Goal: Information Seeking & Learning: Learn about a topic

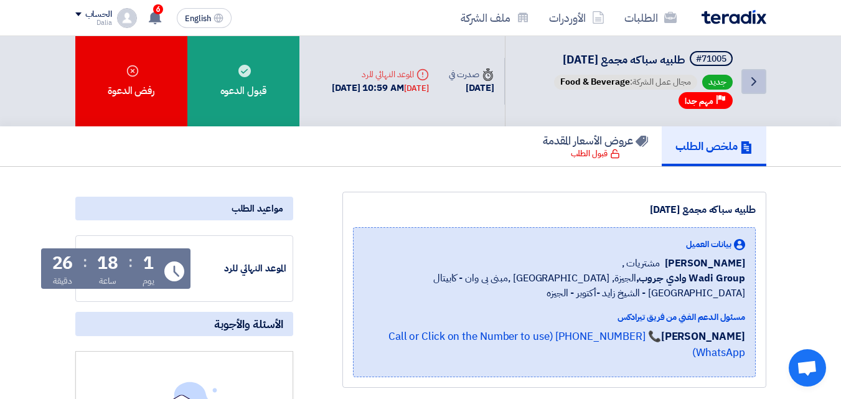
click at [754, 87] on icon "Back" at bounding box center [753, 81] width 15 height 15
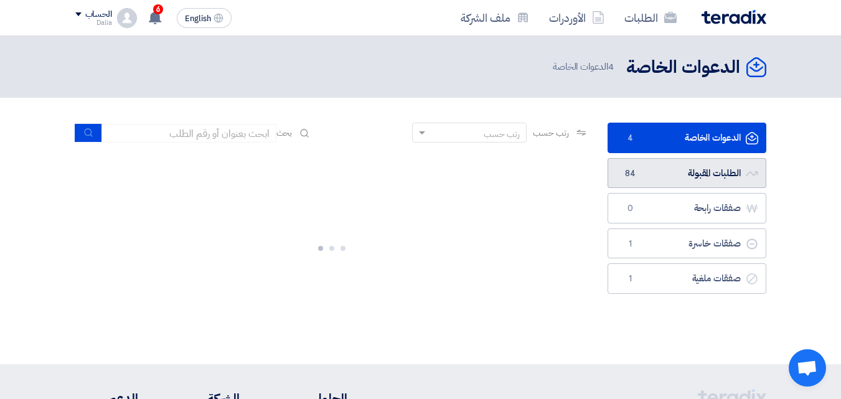
click at [725, 172] on link "الطلبات المقبولة الطلبات المقبولة 84" at bounding box center [686, 173] width 159 height 30
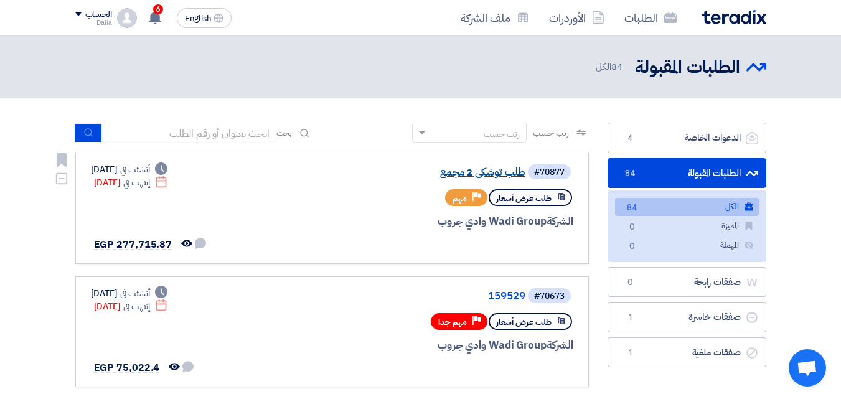
click at [471, 171] on link "طلب توشكي 2 مجمع" at bounding box center [400, 172] width 249 height 11
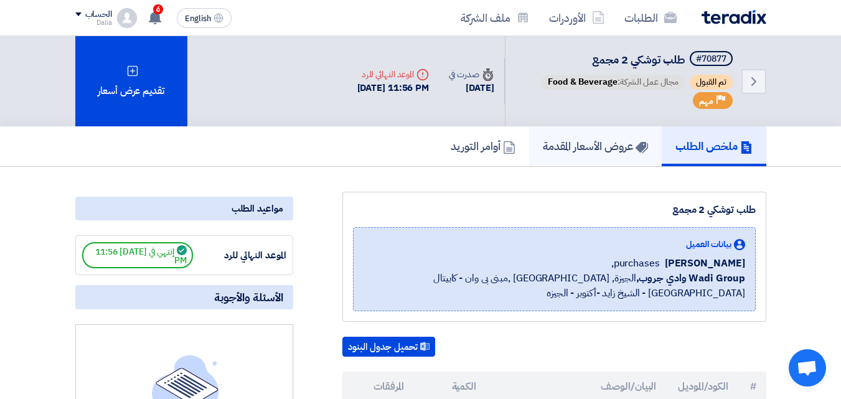
click at [601, 152] on h5 "عروض الأسعار المقدمة" at bounding box center [595, 146] width 105 height 14
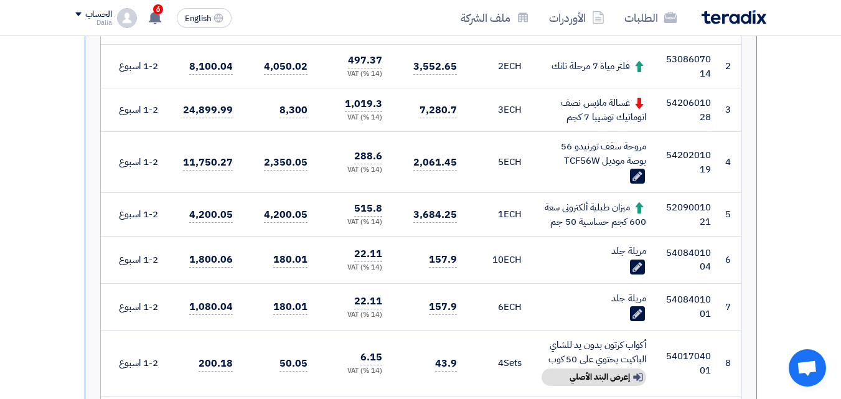
scroll to position [622, 0]
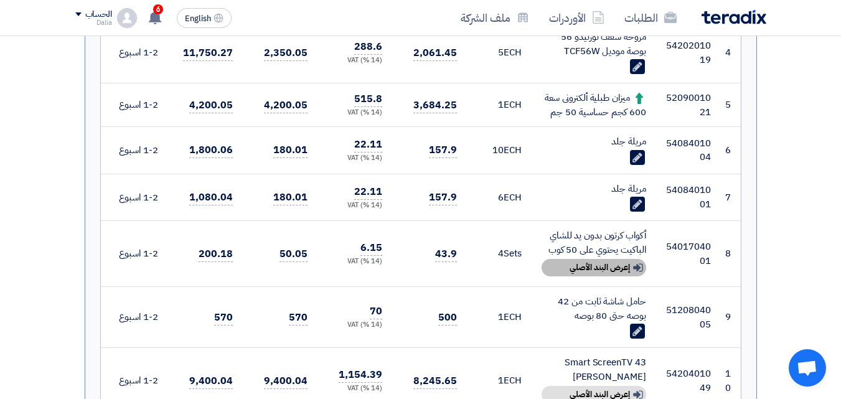
click at [606, 271] on div "Show details إعرض البند الأصلي" at bounding box center [593, 267] width 105 height 17
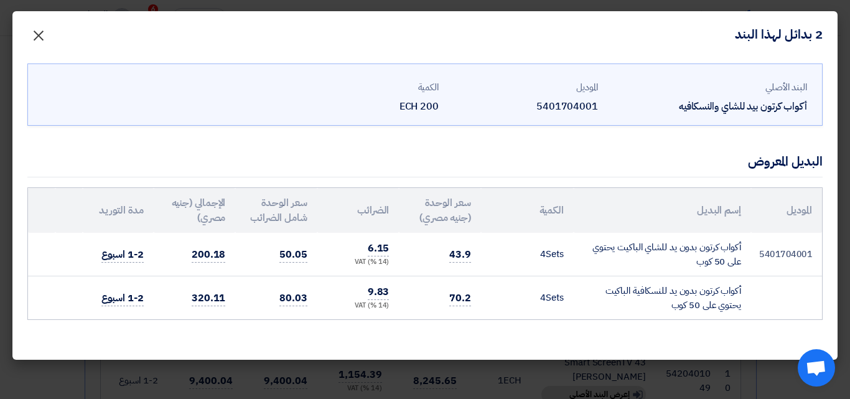
click at [35, 35] on span "×" at bounding box center [38, 34] width 15 height 37
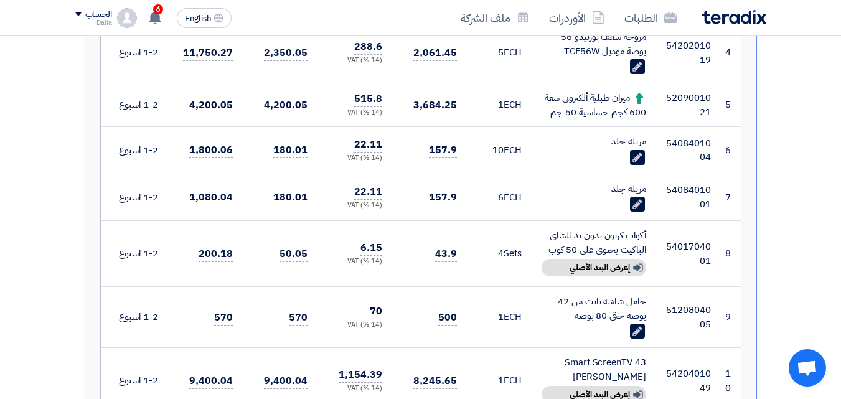
scroll to position [685, 0]
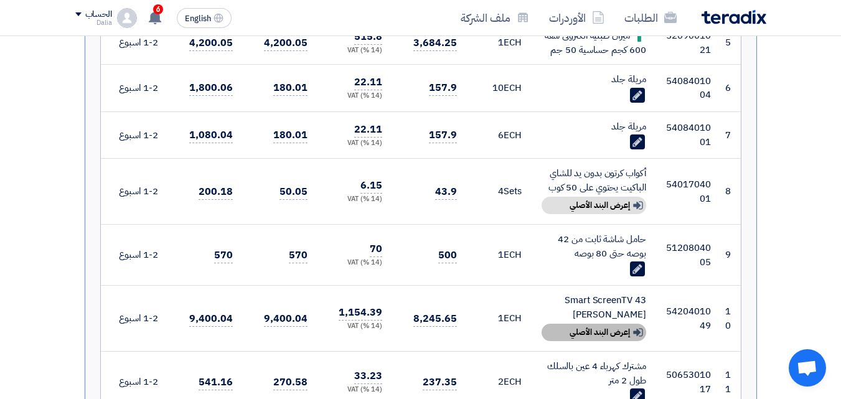
click at [596, 327] on div "Show details إعرض البند الأصلي" at bounding box center [593, 332] width 105 height 17
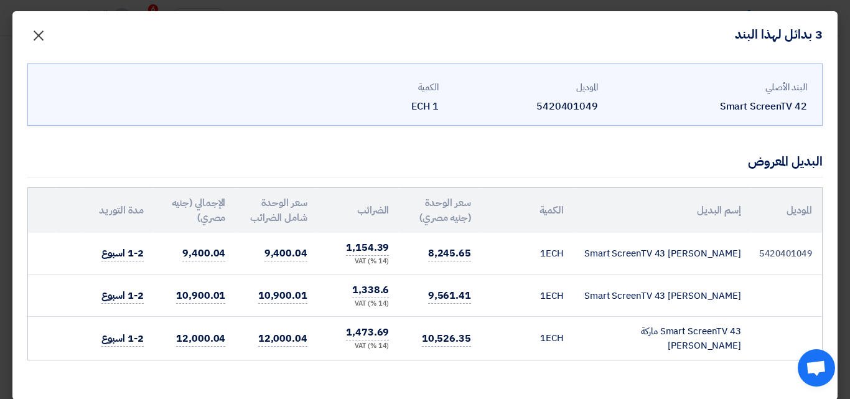
drag, startPoint x: 49, startPoint y: 34, endPoint x: 40, endPoint y: 43, distance: 12.3
click at [46, 37] on span "×" at bounding box center [38, 34] width 15 height 37
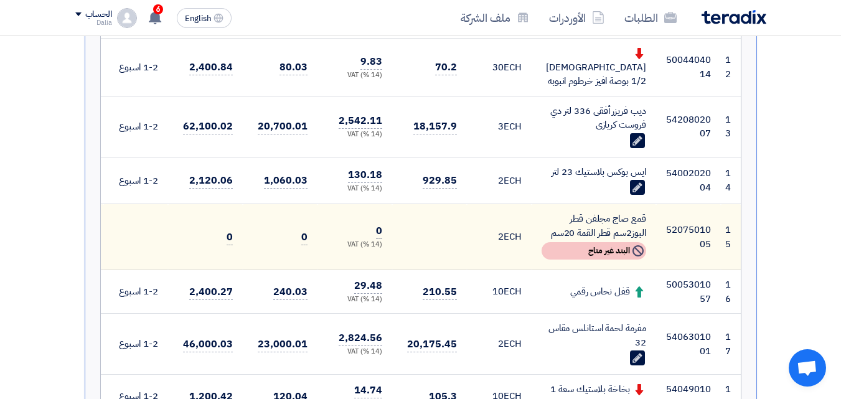
scroll to position [1058, 0]
click at [640, 353] on use at bounding box center [636, 357] width 9 height 9
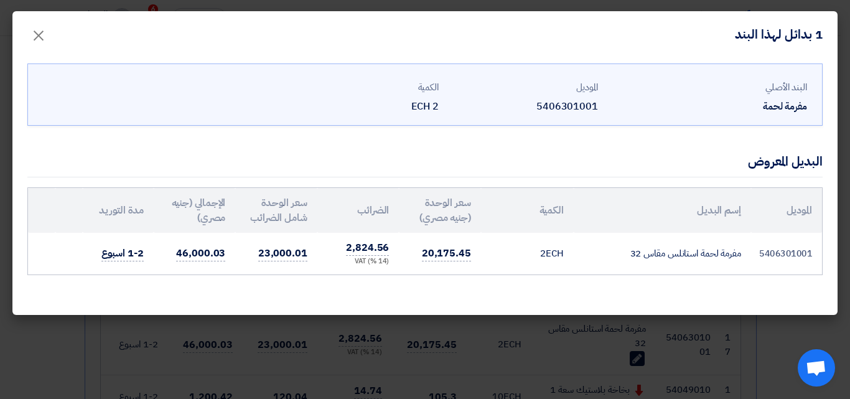
drag, startPoint x: 740, startPoint y: 253, endPoint x: 614, endPoint y: 259, distance: 126.4
click at [614, 259] on td "مفرمة لحمة استانلس مقاس 32" at bounding box center [662, 254] width 177 height 42
copy td "مفرمة لحمة استانلس مقاس 32"
click at [37, 37] on span "×" at bounding box center [38, 34] width 15 height 37
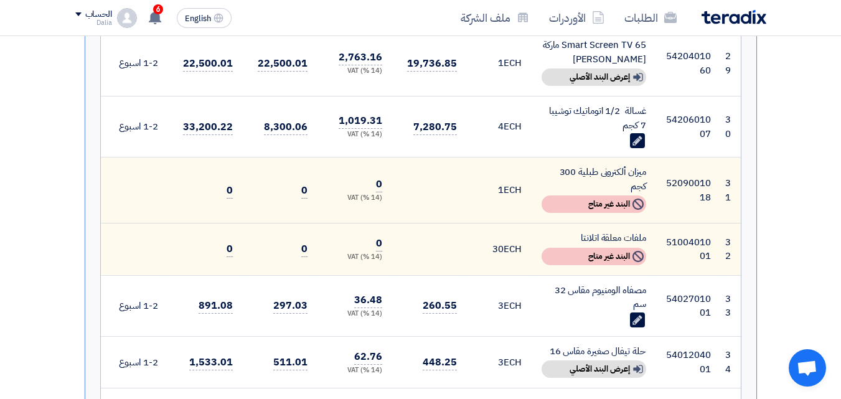
scroll to position [1929, 0]
click at [636, 314] on use at bounding box center [636, 318] width 9 height 9
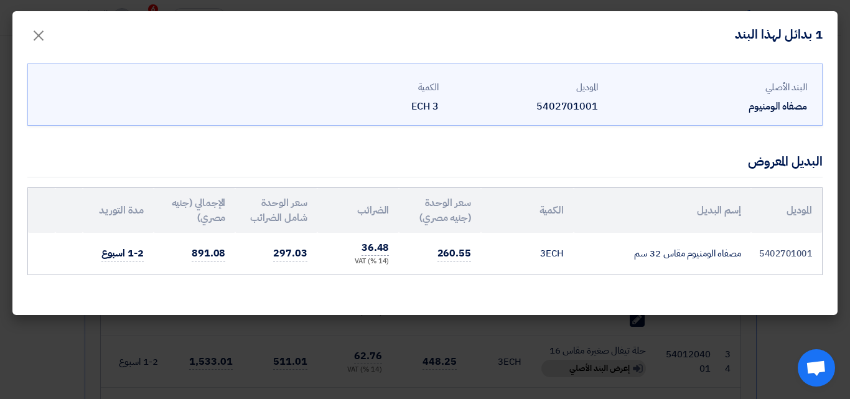
drag, startPoint x: 740, startPoint y: 250, endPoint x: 642, endPoint y: 251, distance: 98.3
click at [609, 258] on td "مصفاه الومنيوم مقاس 32 سم" at bounding box center [662, 254] width 177 height 42
copy td "مصفاه الومنيوم مقاس 32 سم"
click at [37, 33] on span "×" at bounding box center [38, 34] width 15 height 37
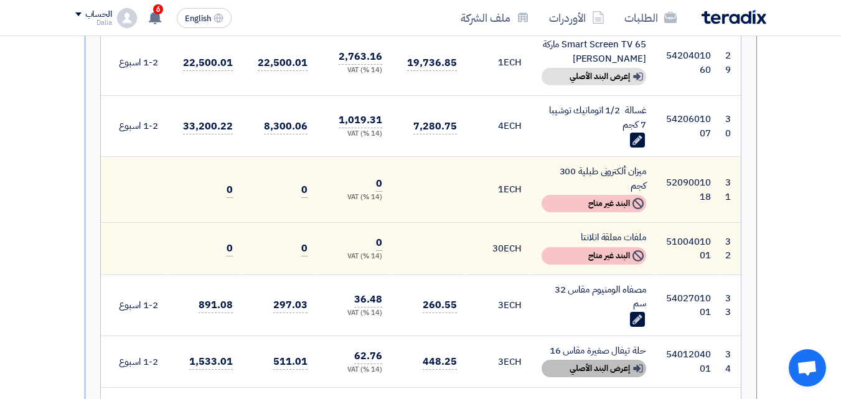
click at [579, 360] on div "Show details إعرض البند الأصلي" at bounding box center [593, 368] width 105 height 17
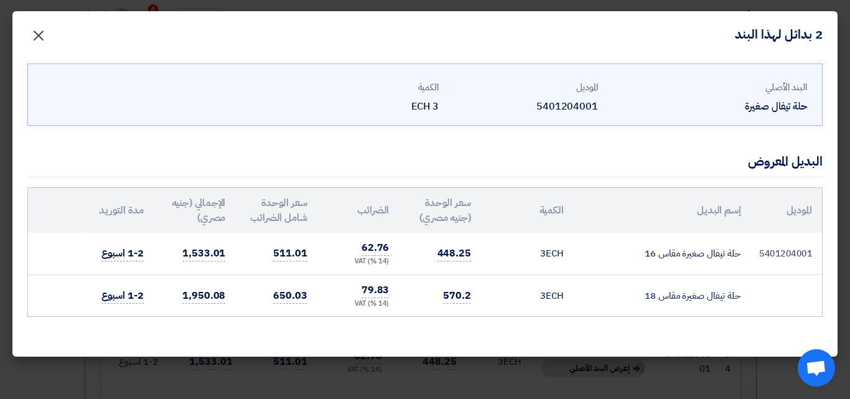
click at [40, 30] on span "×" at bounding box center [38, 34] width 15 height 37
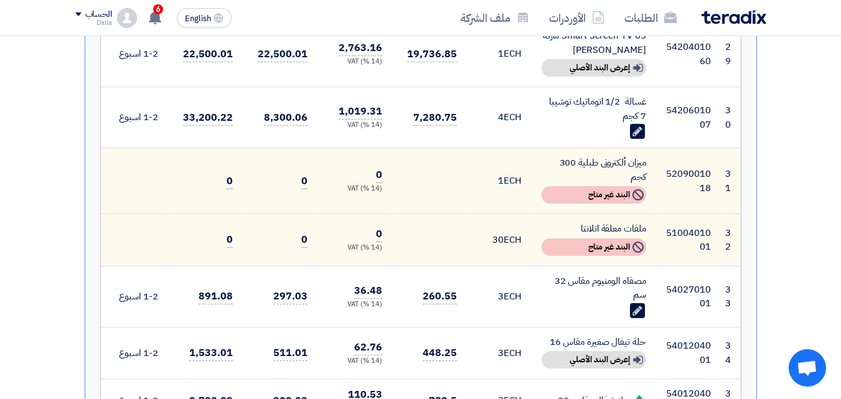
scroll to position [2178, 0]
